Goal: Task Accomplishment & Management: Use online tool/utility

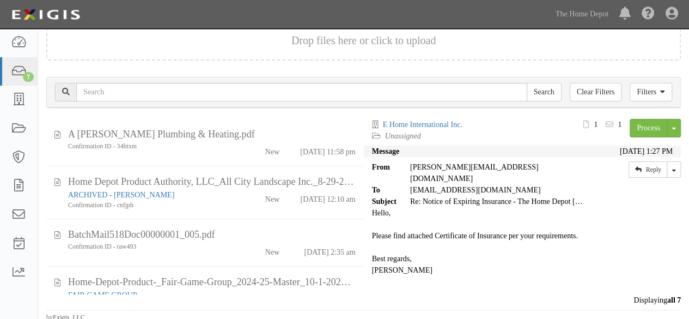
scroll to position [193, 0]
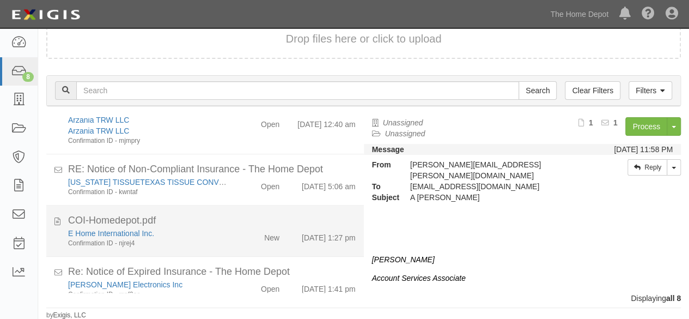
scroll to position [254, 0]
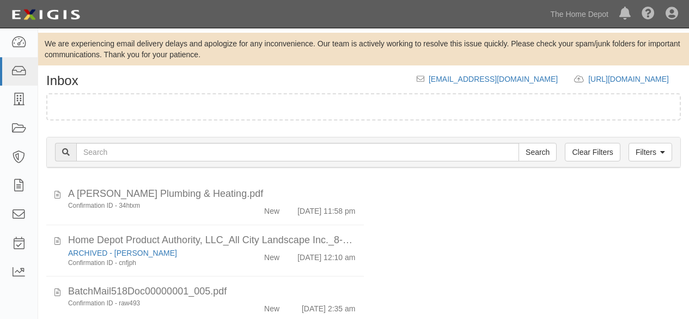
scroll to position [74, 0]
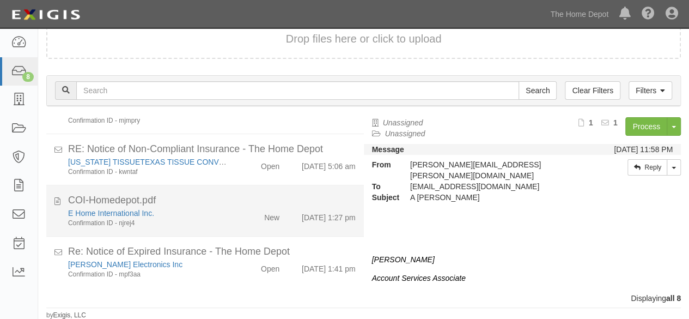
scroll to position [254, 0]
click at [201, 218] on div "Confirmation ID - njrej4" at bounding box center [148, 222] width 161 height 9
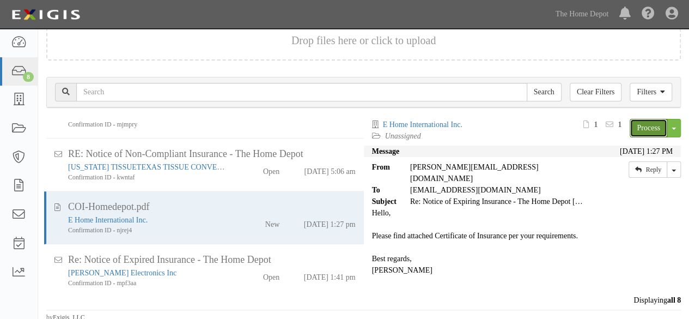
click at [634, 127] on link "Process" at bounding box center [648, 128] width 38 height 19
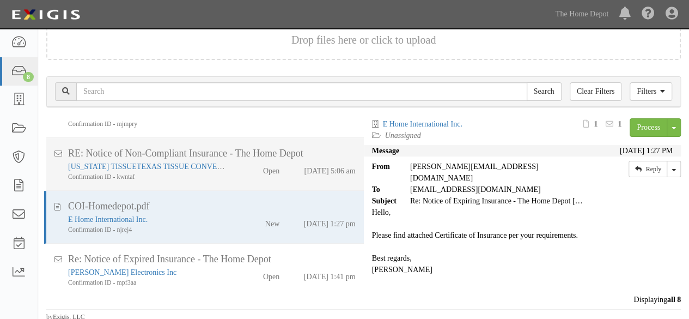
scroll to position [77, 0]
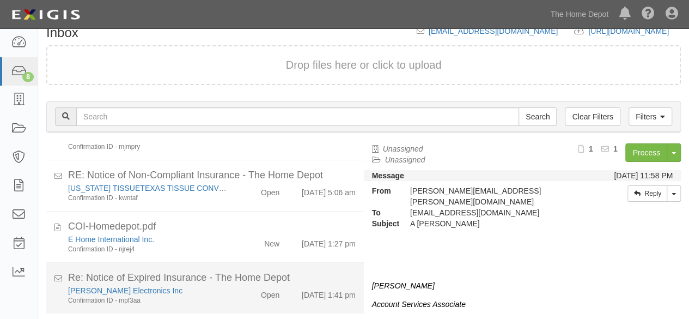
scroll to position [74, 0]
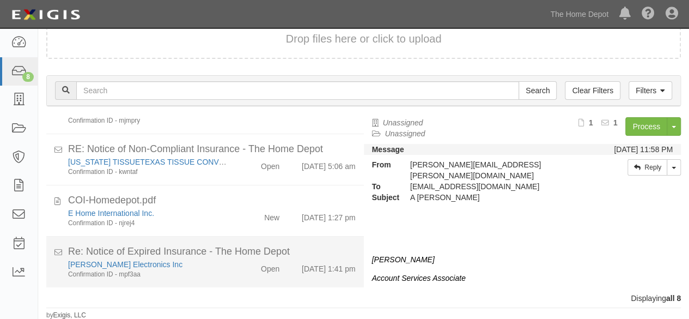
scroll to position [254, 0]
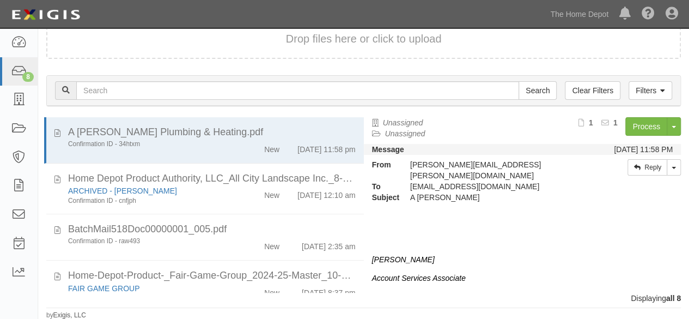
scroll to position [254, 0]
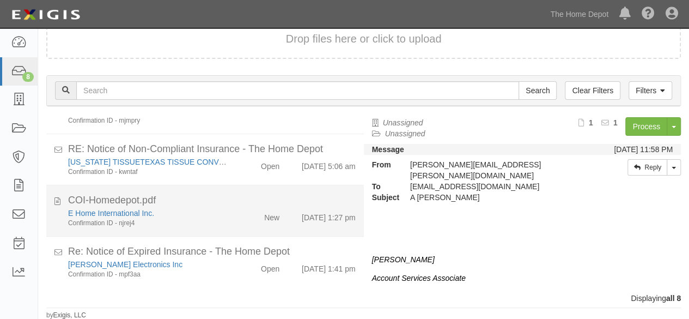
drag, startPoint x: 179, startPoint y: 208, endPoint x: 181, endPoint y: 221, distance: 13.2
click at [181, 221] on div "E Home International Inc. Confirmation ID - njrej4" at bounding box center [148, 217] width 177 height 20
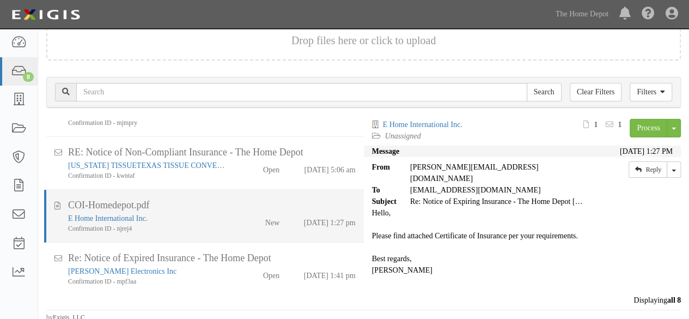
scroll to position [245, 0]
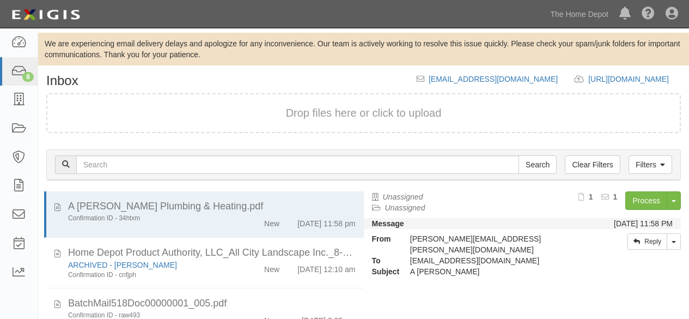
scroll to position [74, 0]
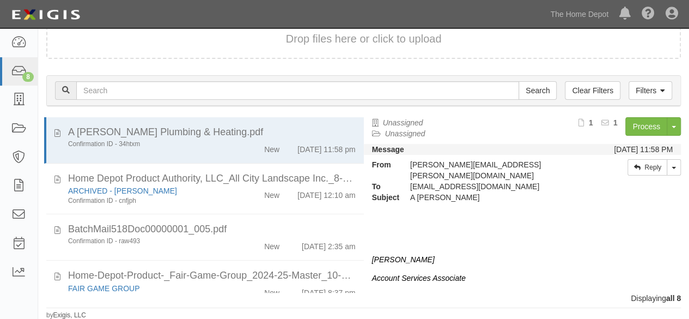
scroll to position [254, 0]
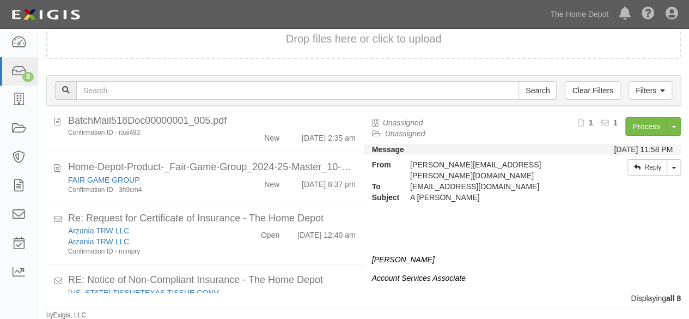
scroll to position [254, 0]
